Goal: Transaction & Acquisition: Book appointment/travel/reservation

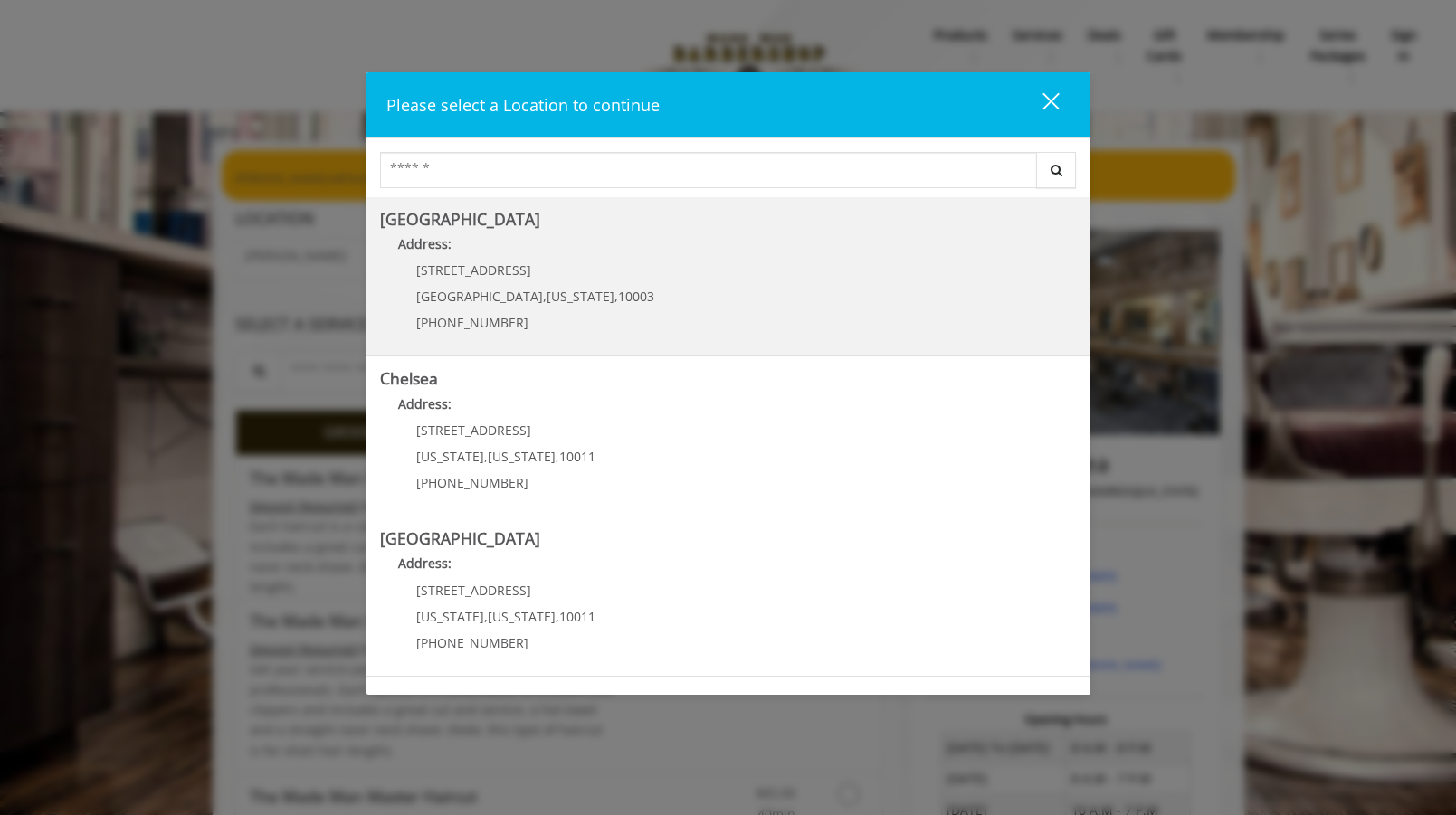
click at [493, 262] on Village "Address:" at bounding box center [729, 249] width 697 height 29
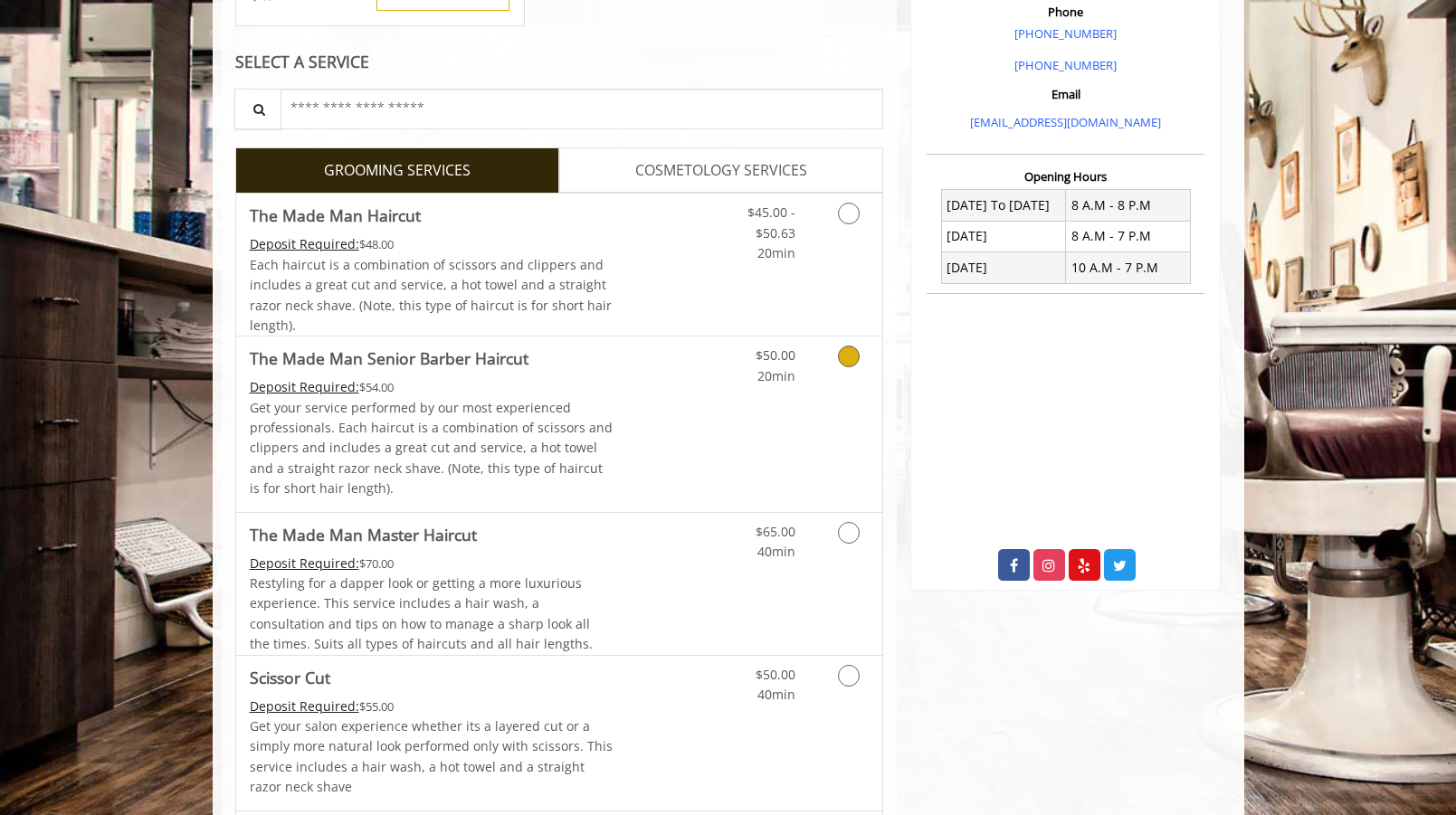
click at [830, 383] on link "Grooming services" at bounding box center [845, 361] width 46 height 50
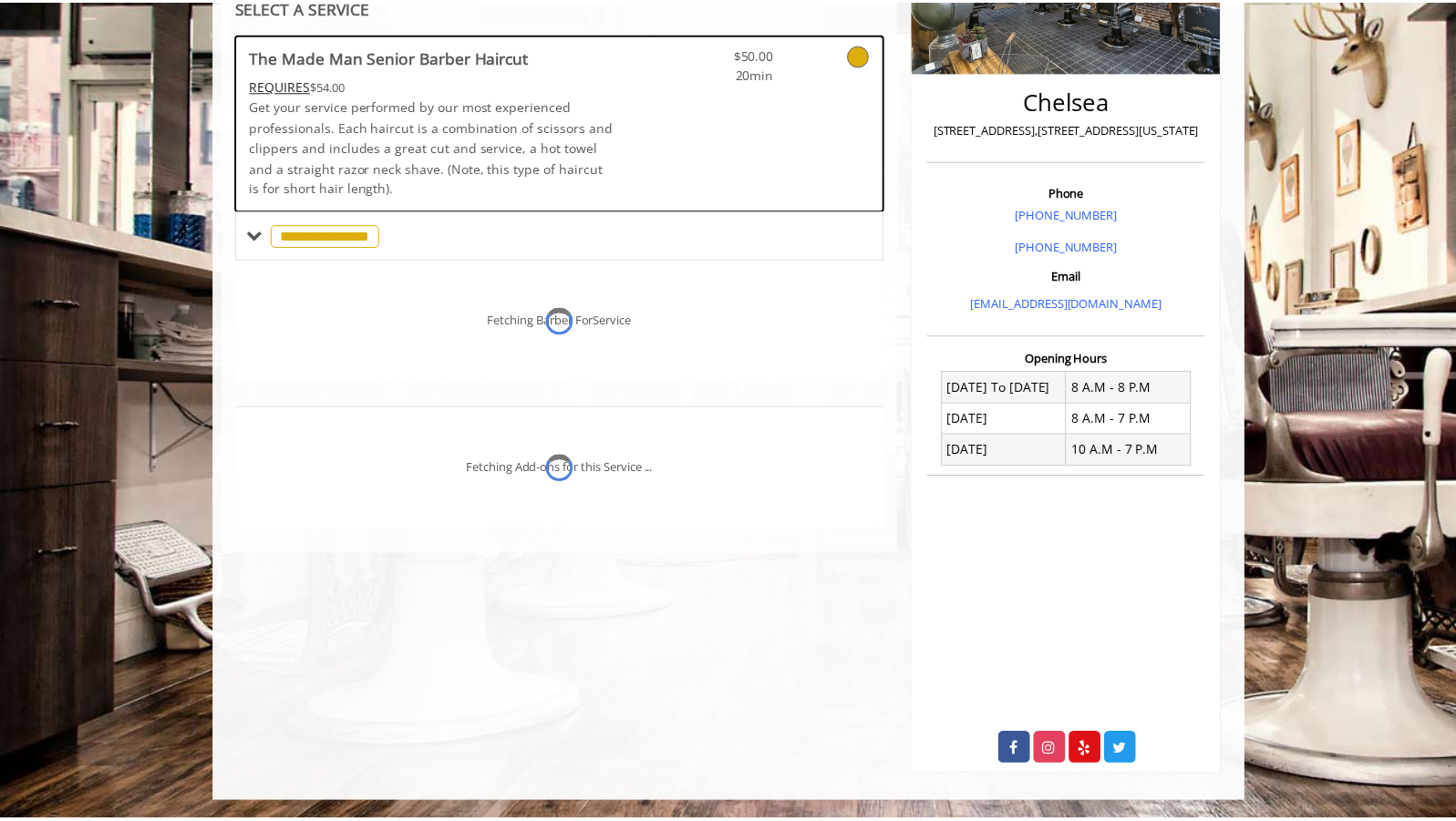
scroll to position [365, 0]
